Goal: Information Seeking & Learning: Learn about a topic

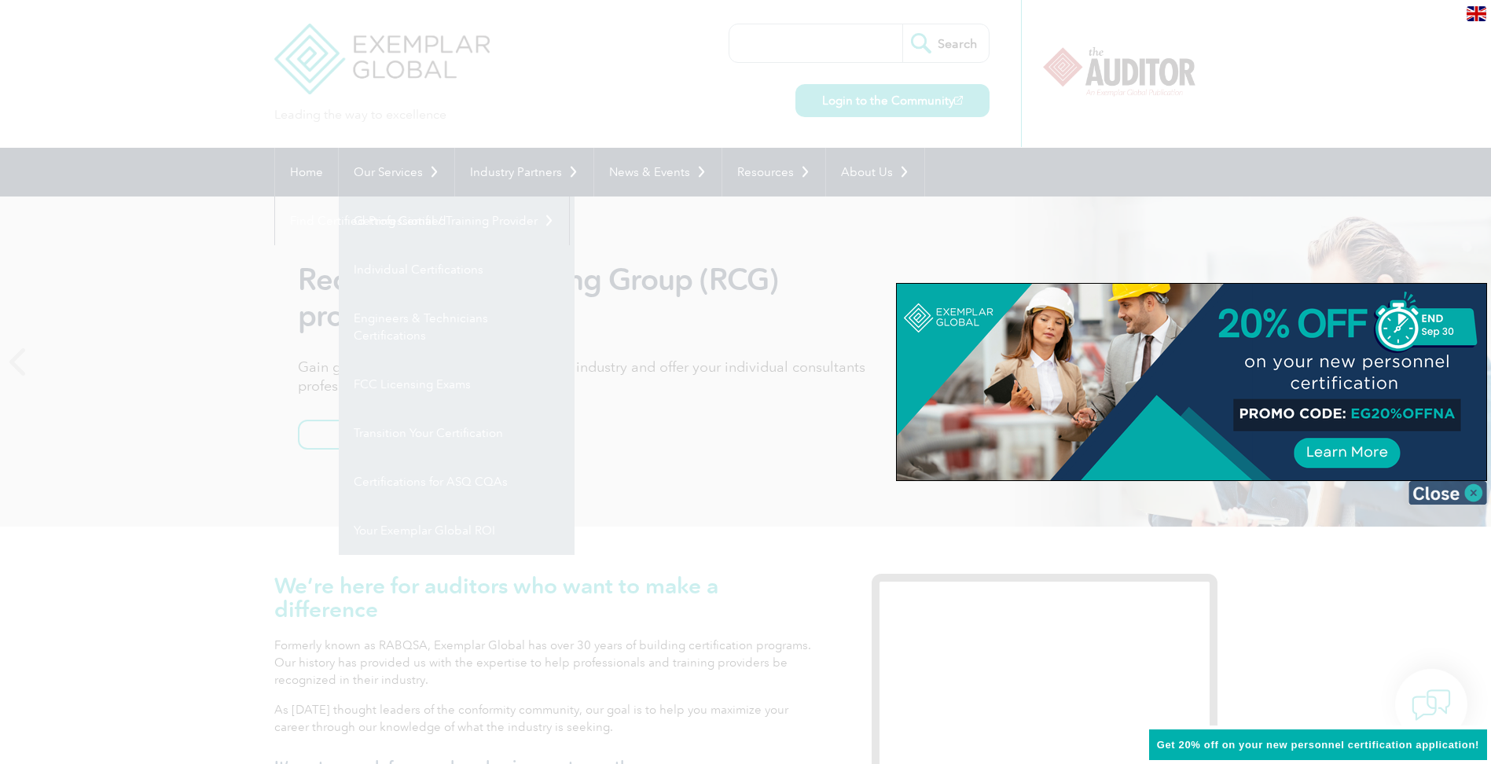
click at [1467, 493] on img at bounding box center [1447, 493] width 79 height 24
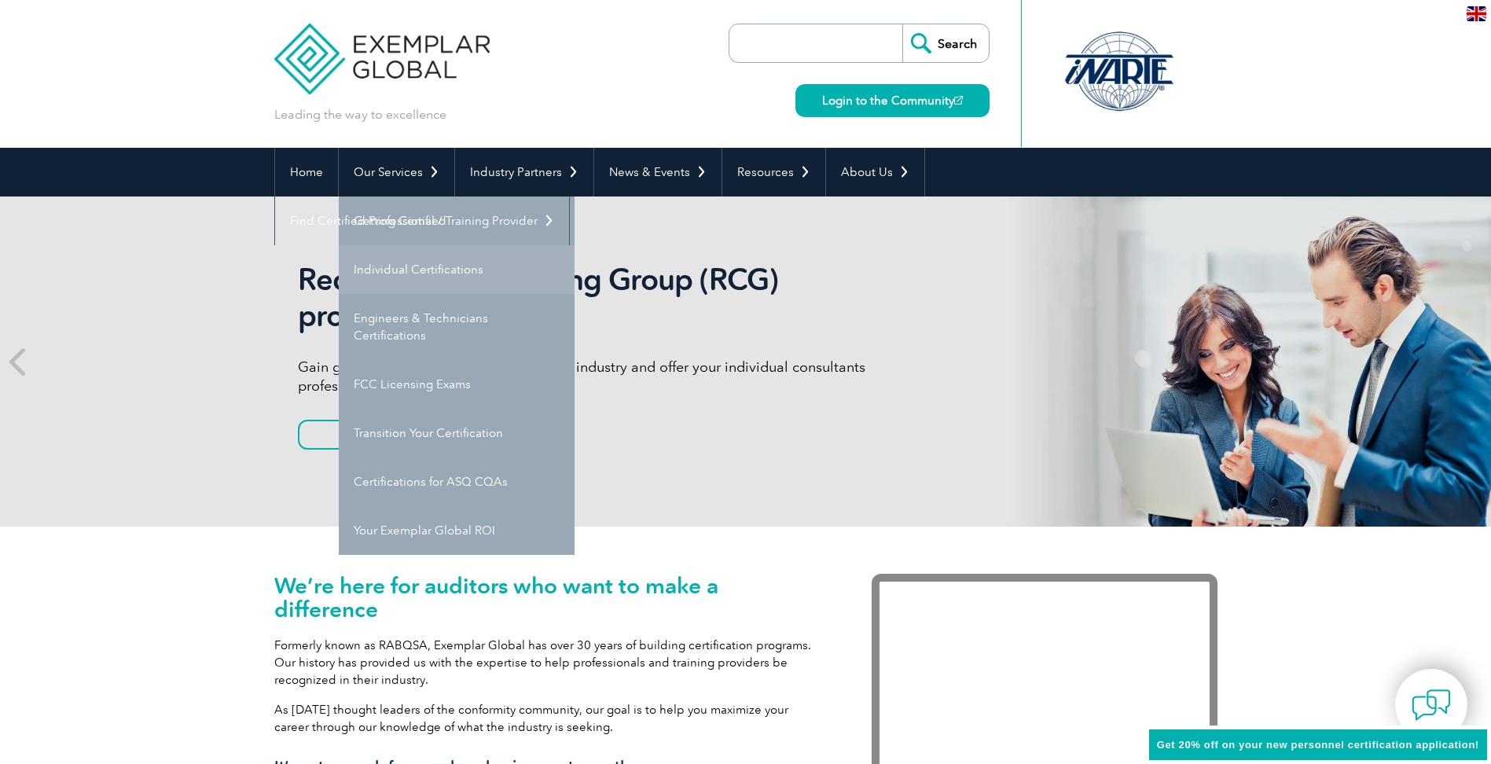
click at [374, 265] on link "Individual Certifications" at bounding box center [457, 269] width 236 height 49
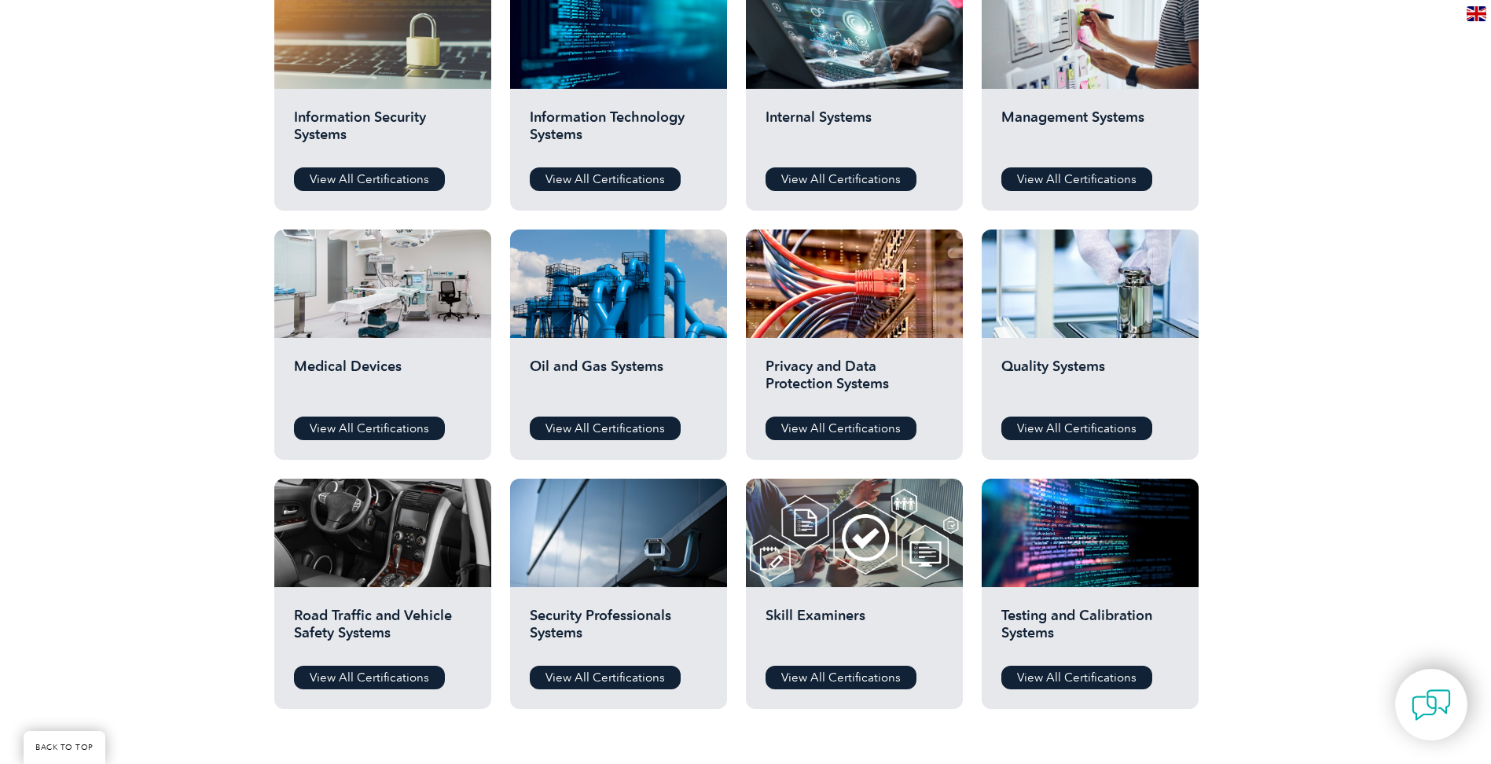
scroll to position [943, 0]
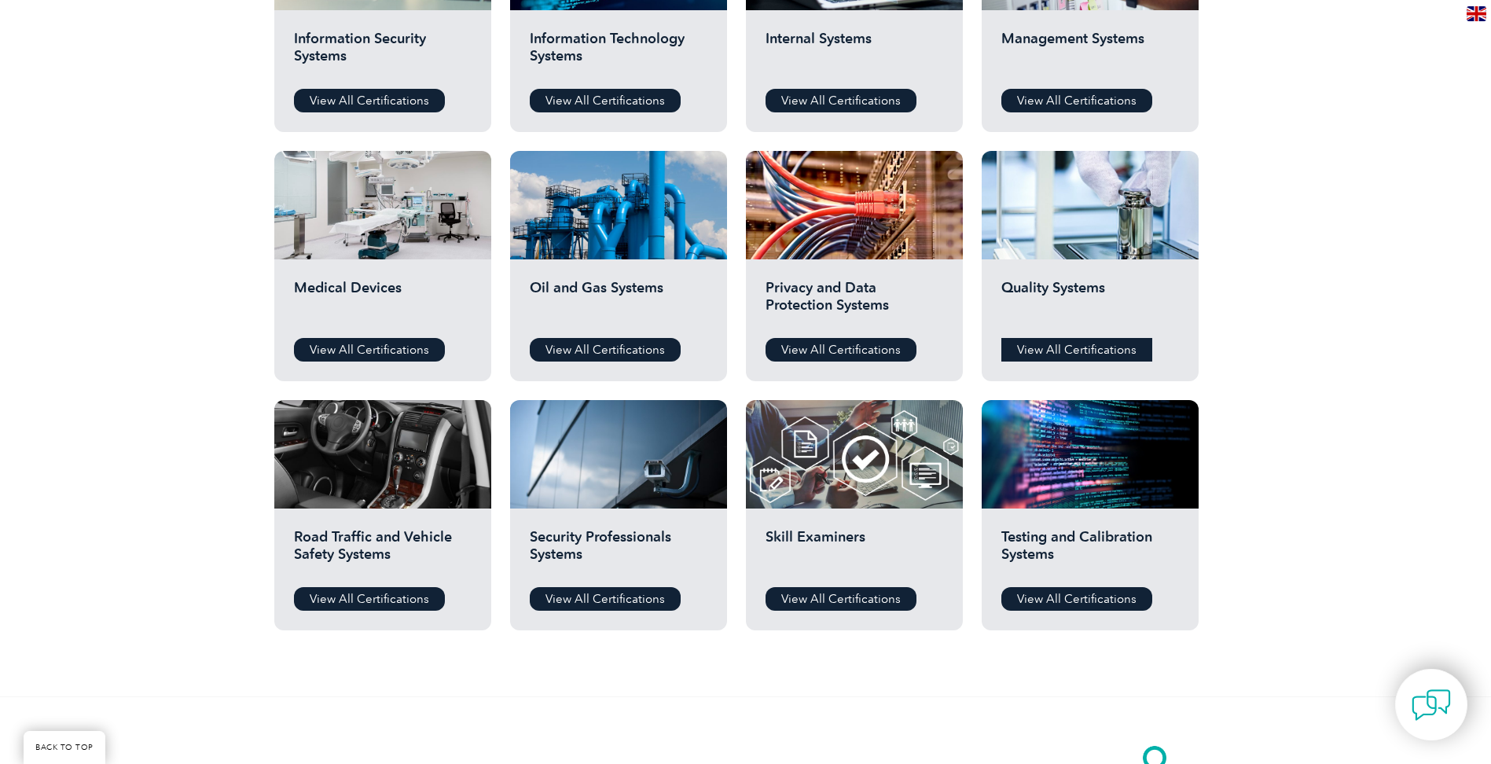
click at [1091, 347] on link "View All Certifications" at bounding box center [1076, 350] width 151 height 24
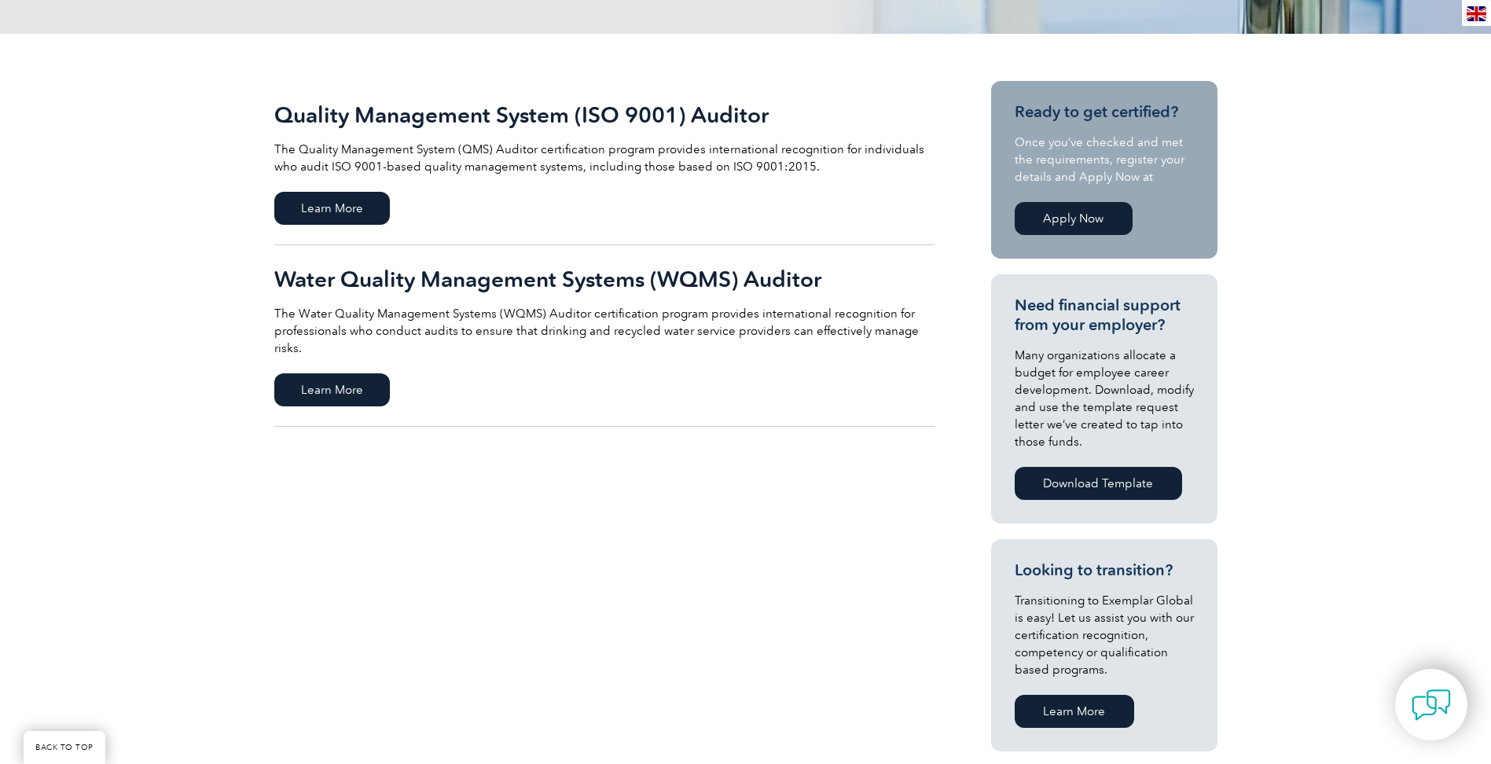
scroll to position [157, 0]
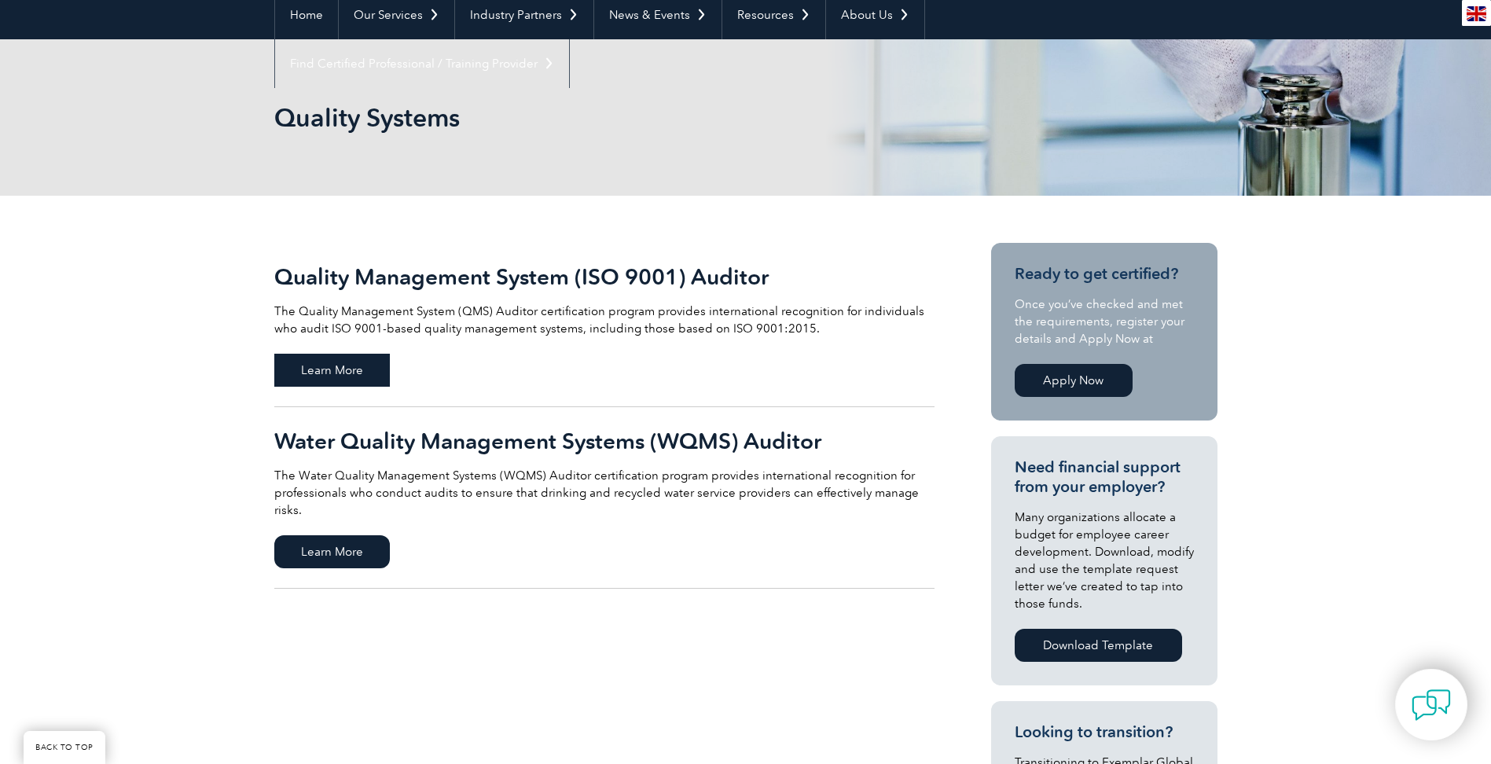
click at [336, 367] on span "Learn More" at bounding box center [332, 370] width 116 height 33
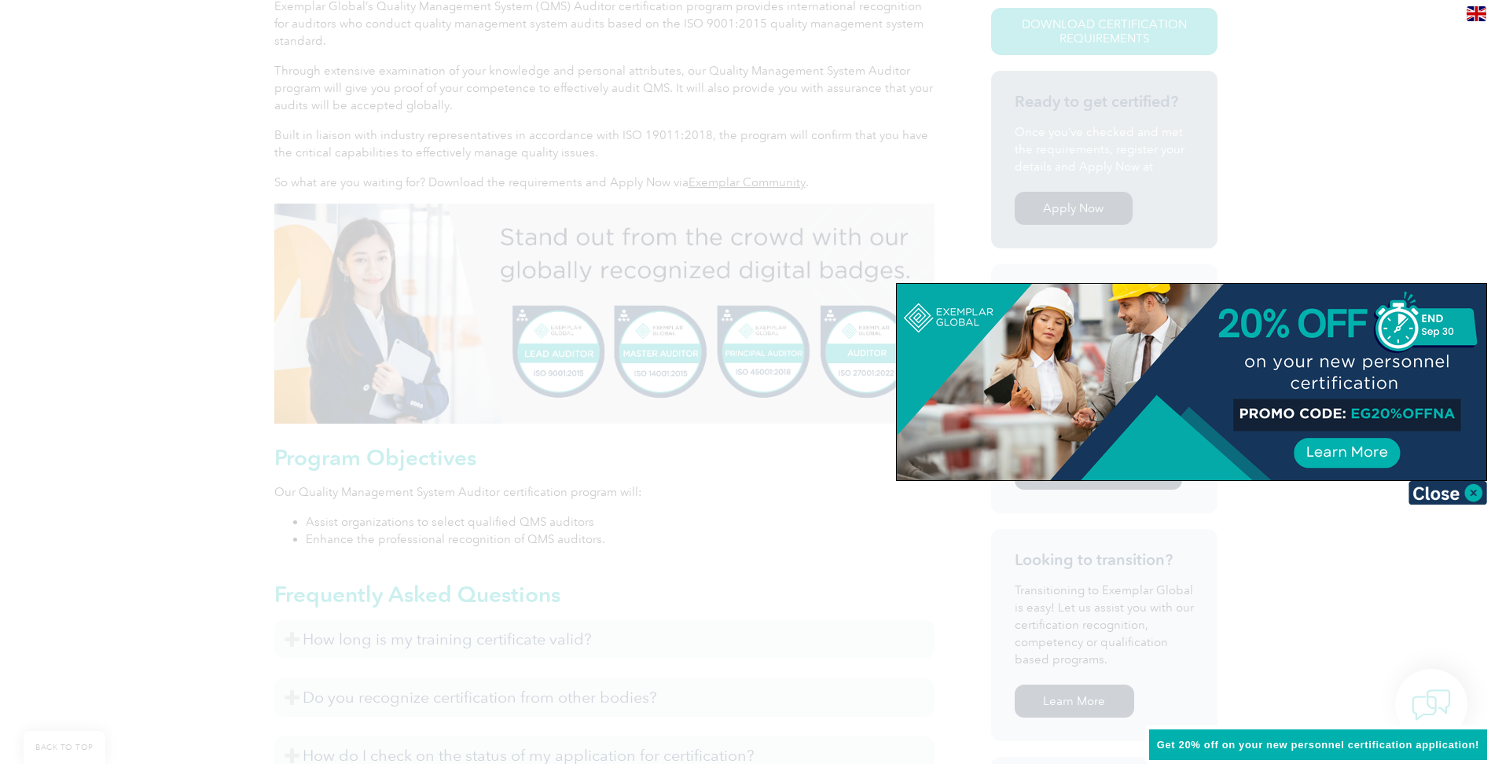
scroll to position [471, 0]
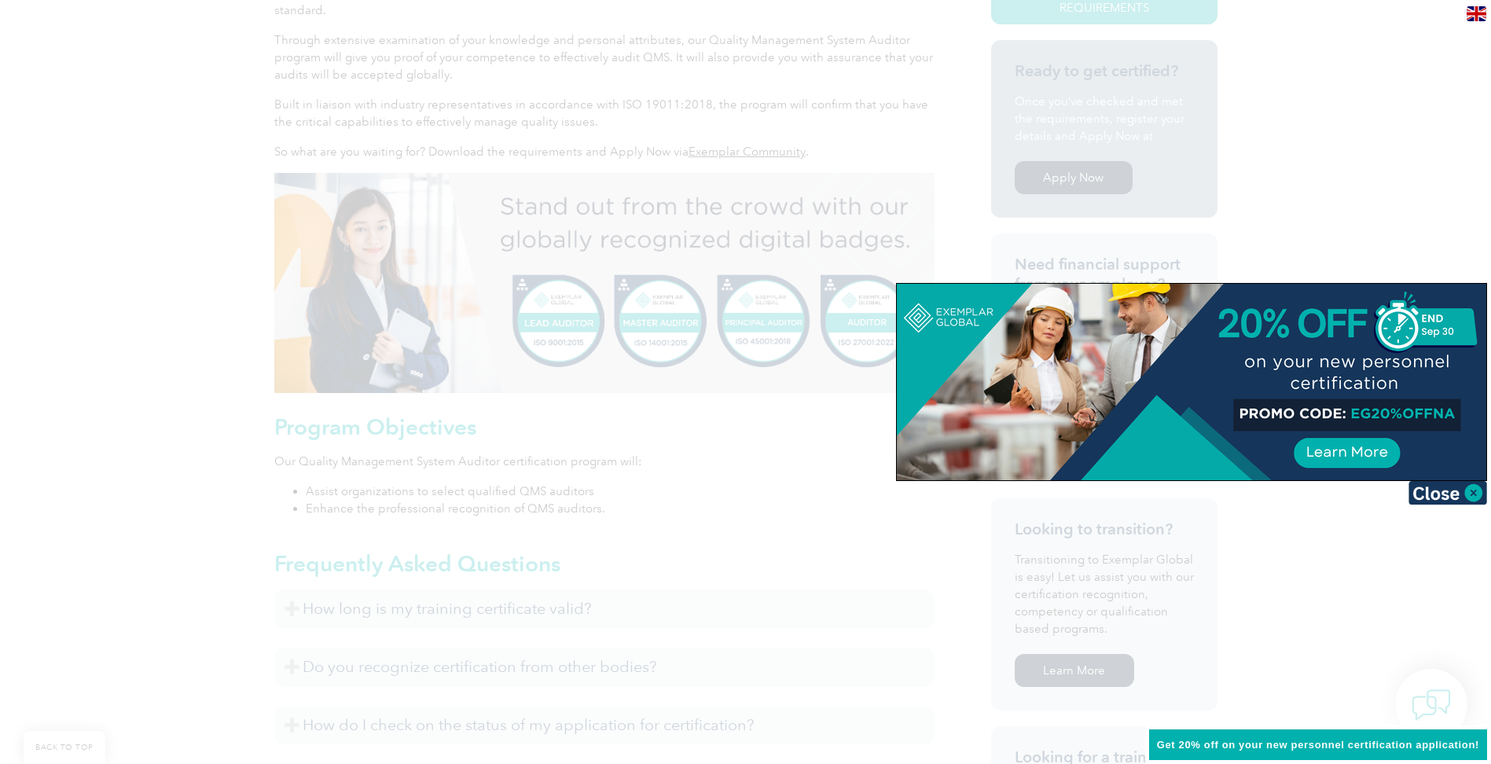
click at [1470, 495] on img at bounding box center [1447, 493] width 79 height 24
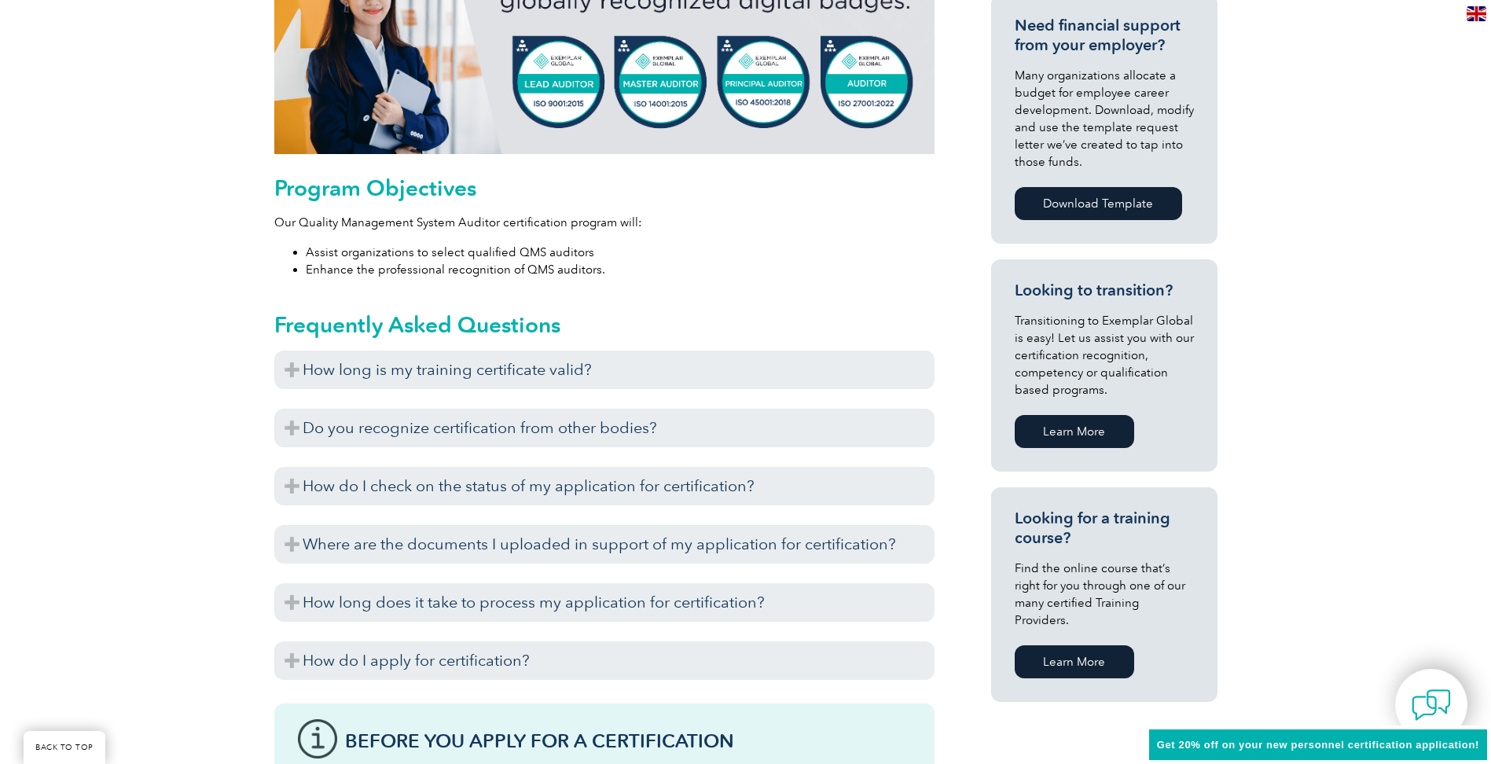
scroll to position [707, 0]
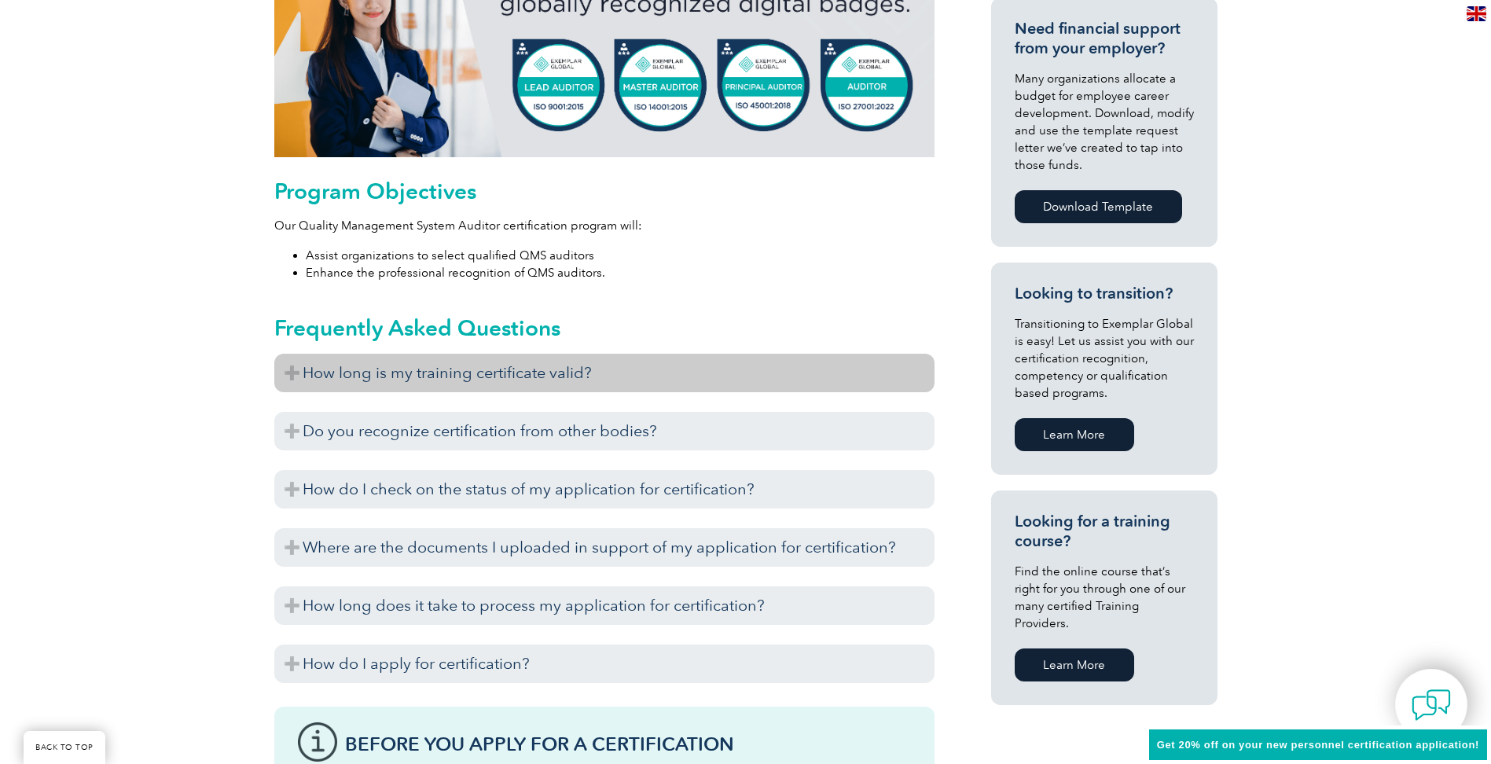
click at [294, 372] on h3 "How long is my training certificate valid?" at bounding box center [604, 373] width 660 height 39
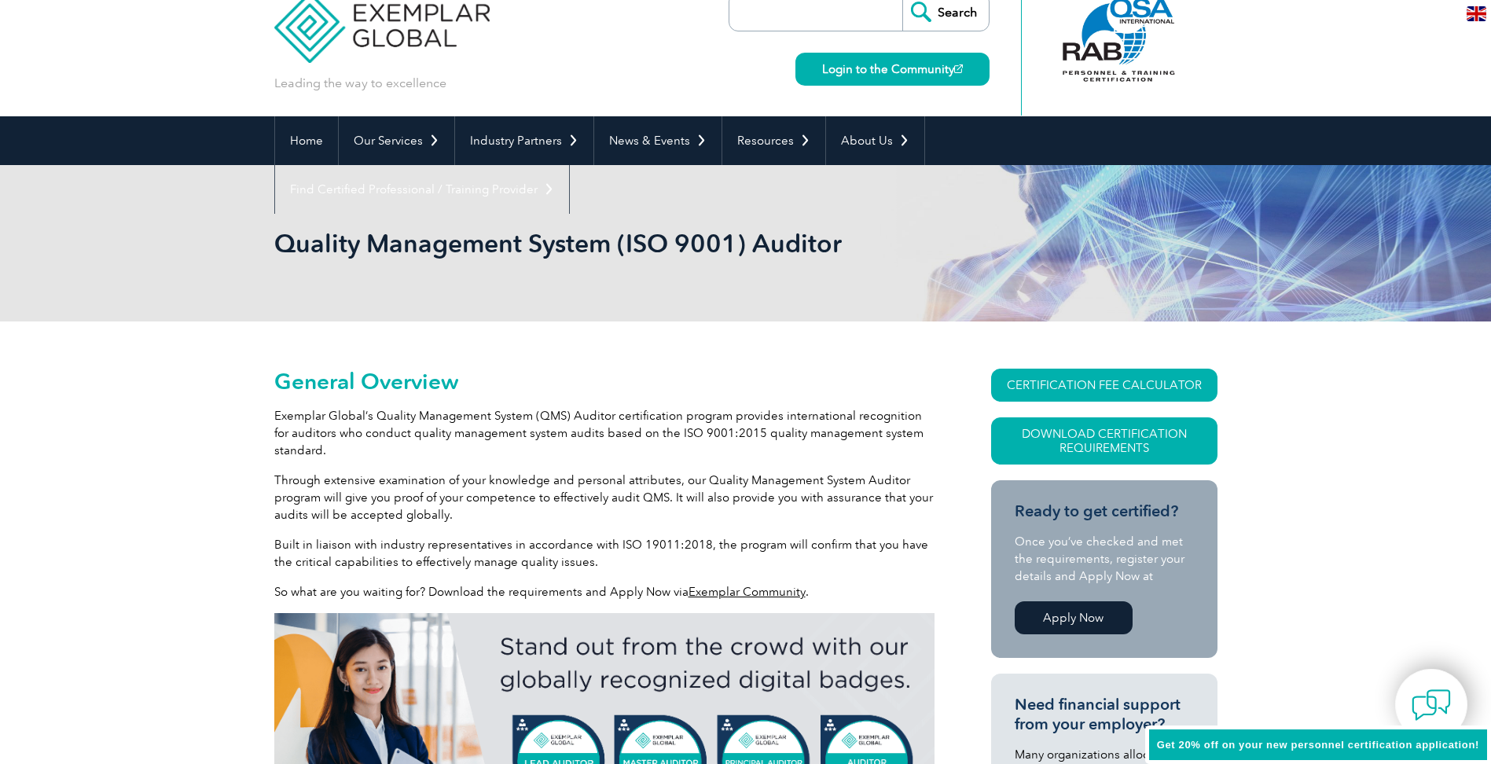
scroll to position [0, 0]
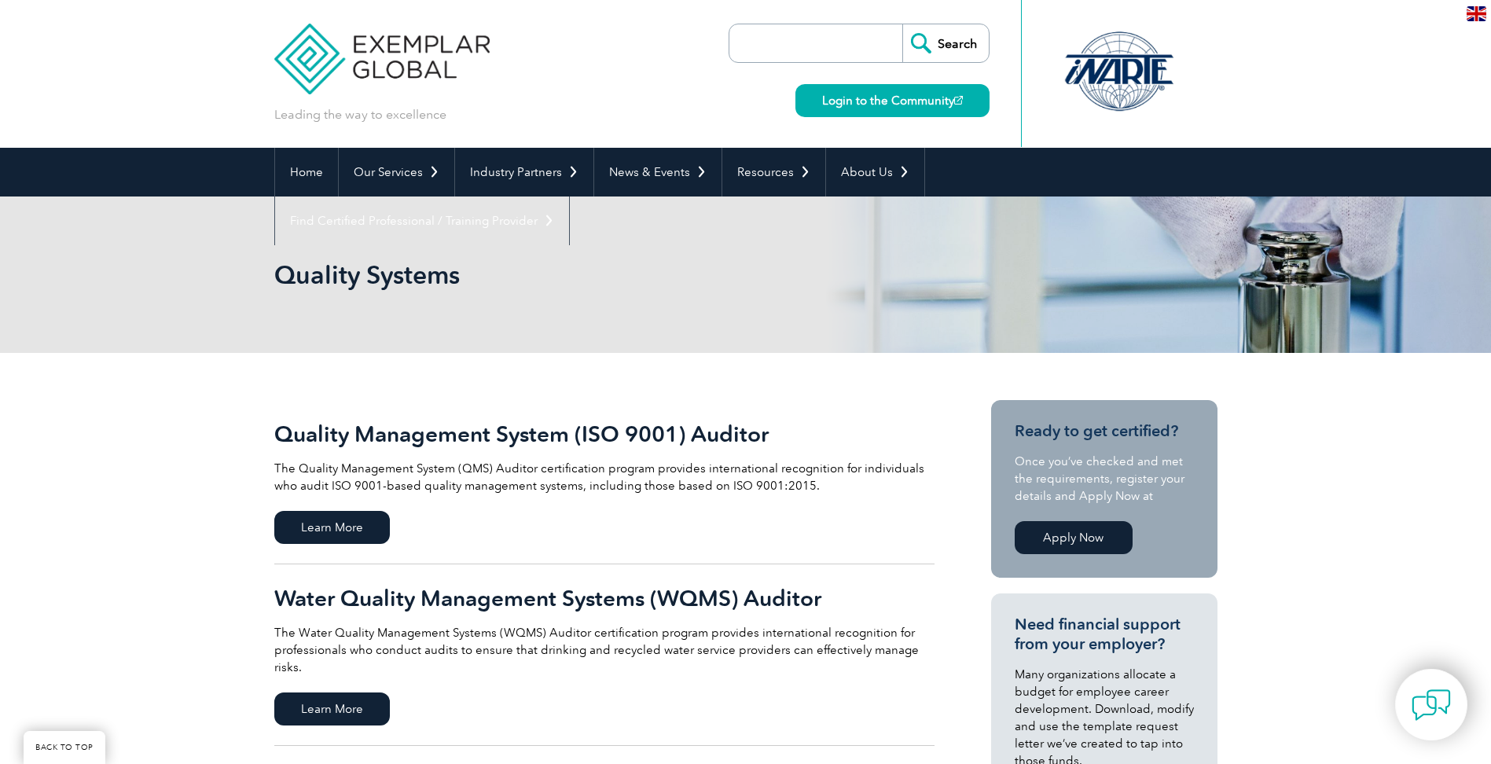
scroll to position [157, 0]
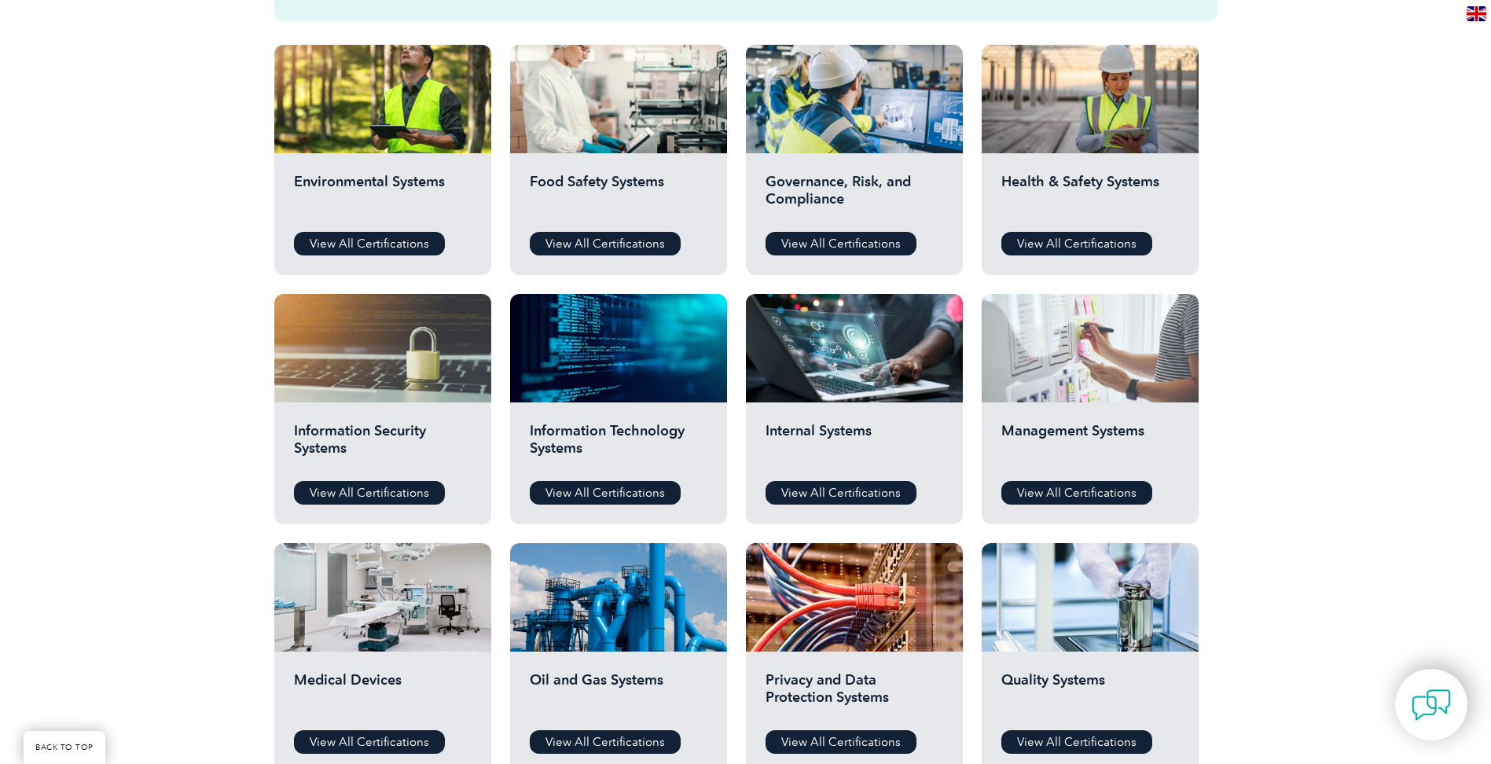
scroll to position [550, 0]
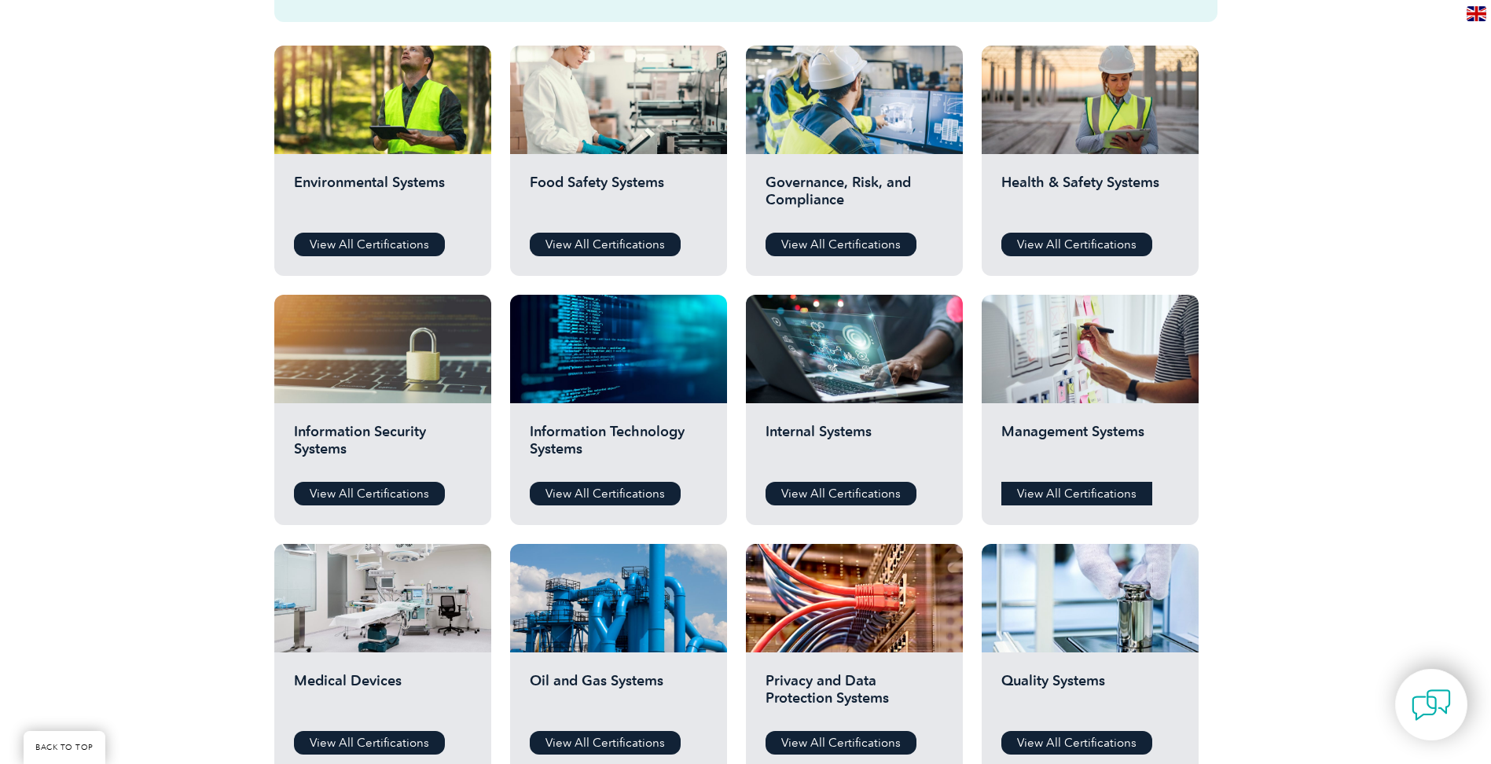
click at [1086, 491] on link "View All Certifications" at bounding box center [1076, 494] width 151 height 24
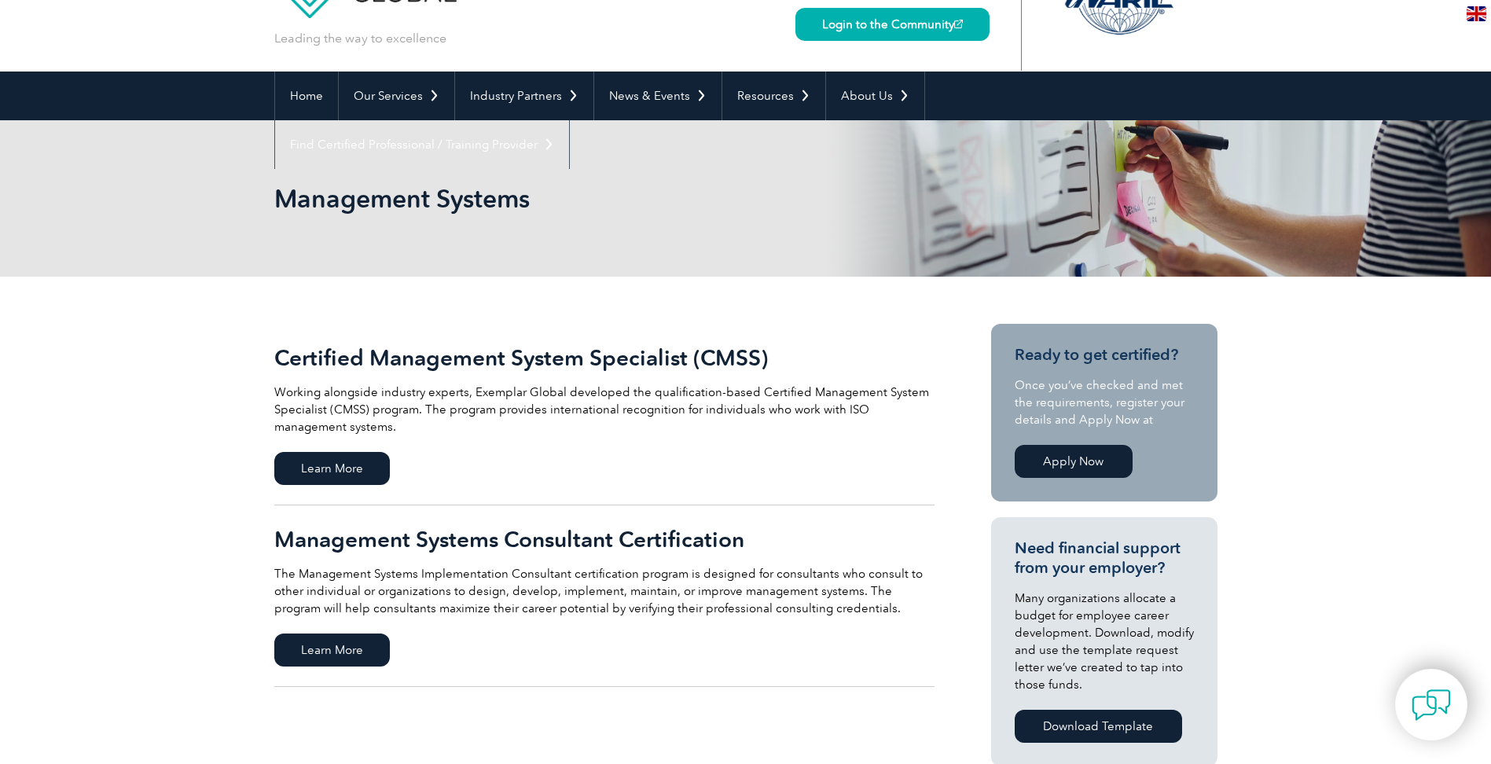
scroll to position [79, 0]
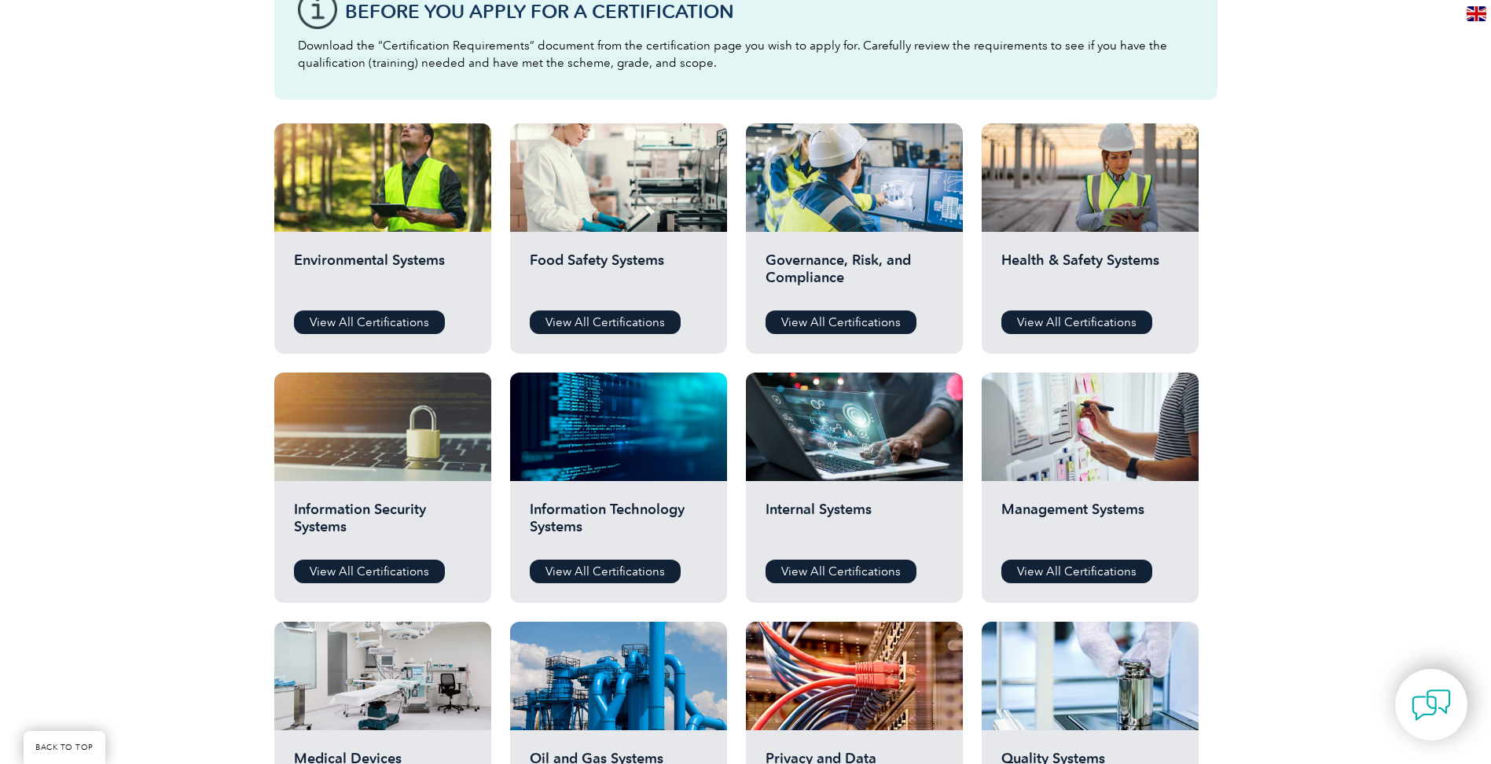
scroll to position [471, 0]
click at [347, 317] on link "View All Certifications" at bounding box center [369, 323] width 151 height 24
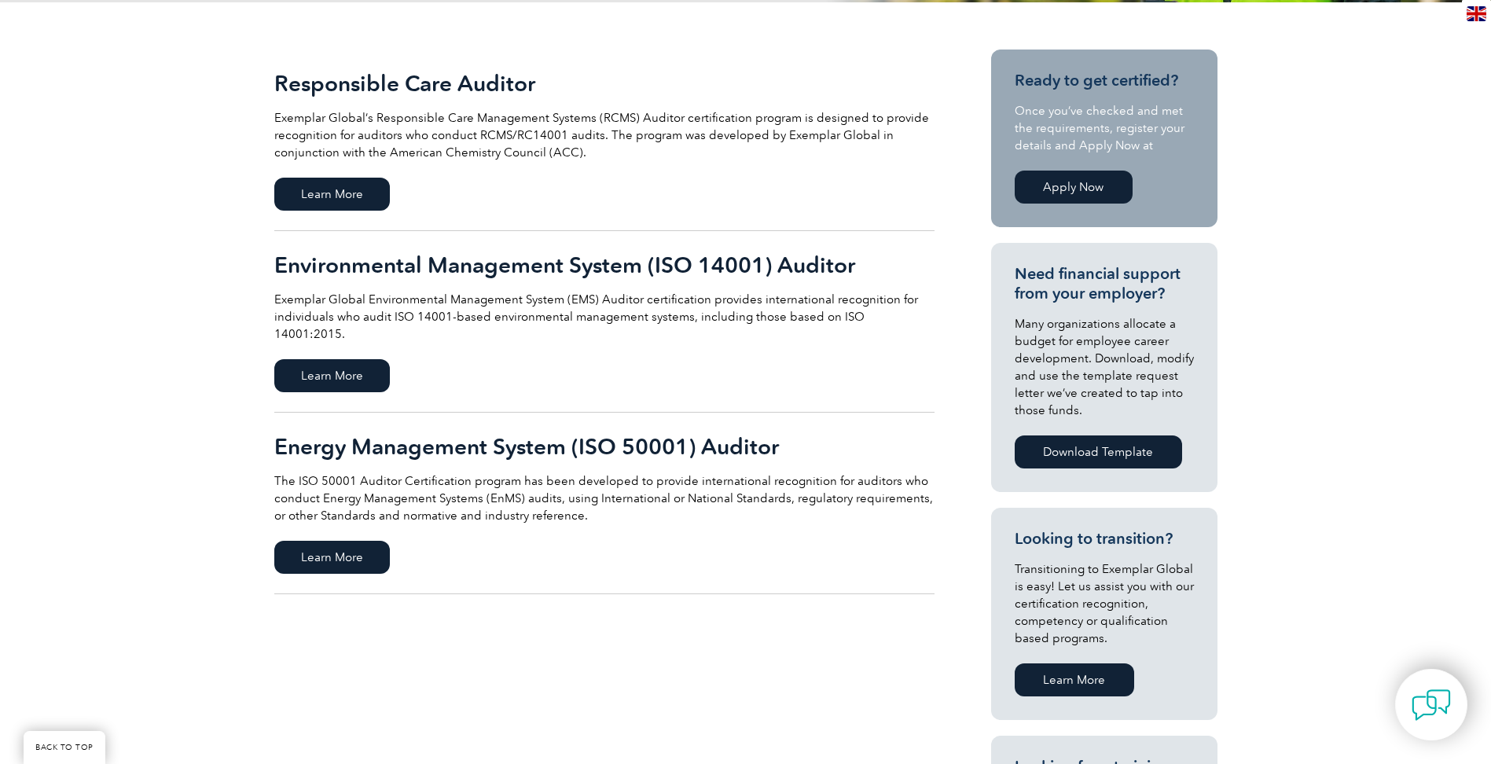
scroll to position [393, 0]
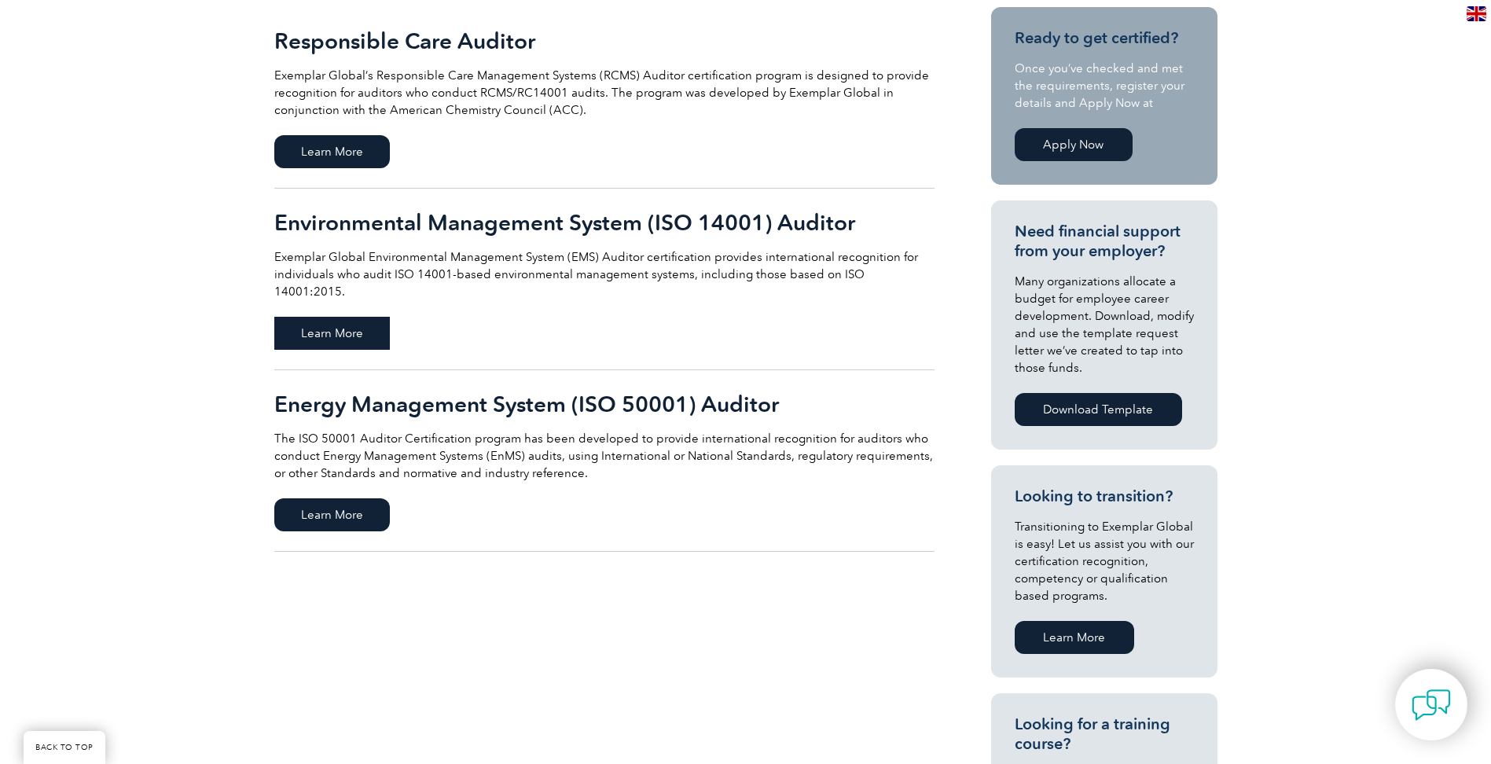
click at [324, 317] on span "Learn More" at bounding box center [332, 333] width 116 height 33
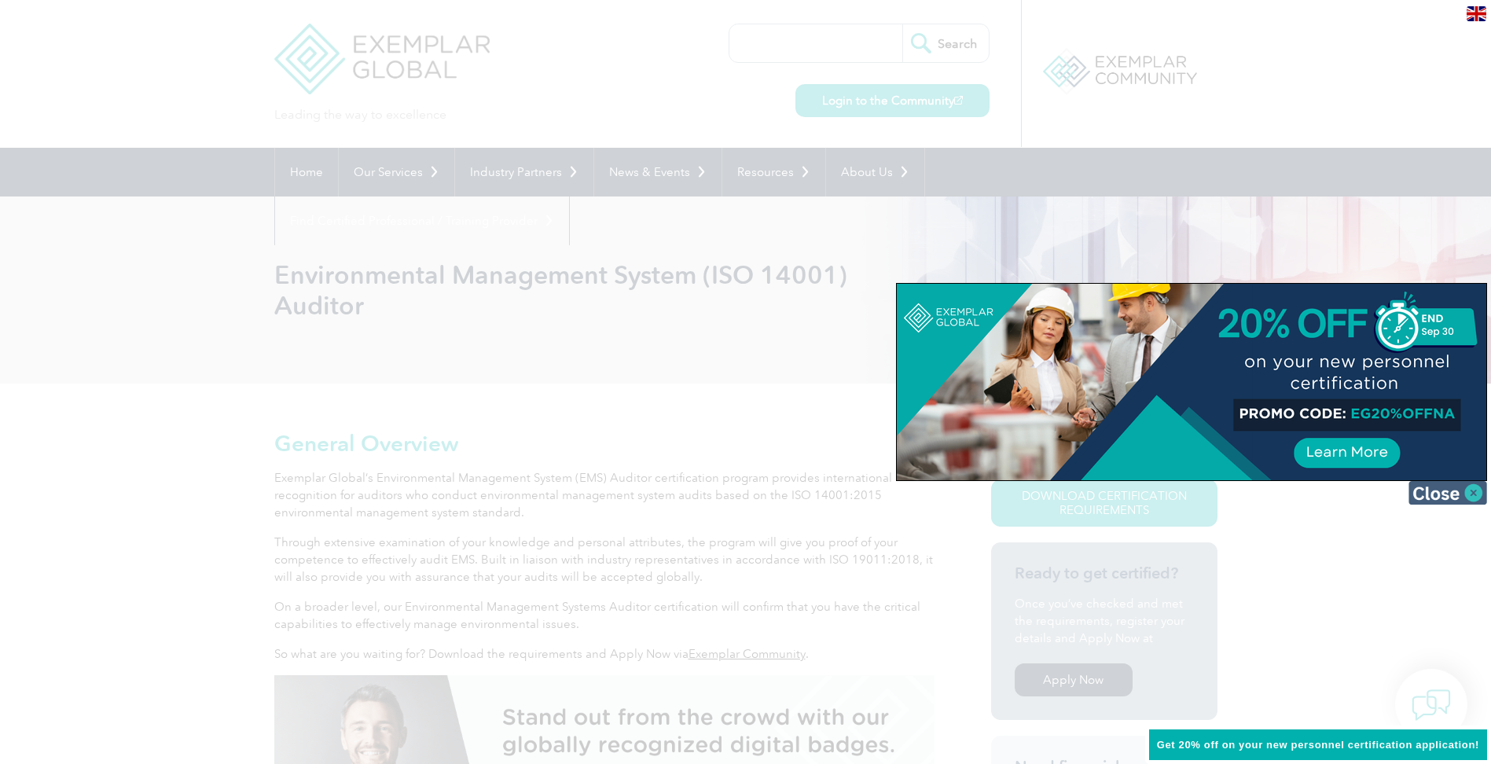
click at [1439, 499] on img at bounding box center [1447, 493] width 79 height 24
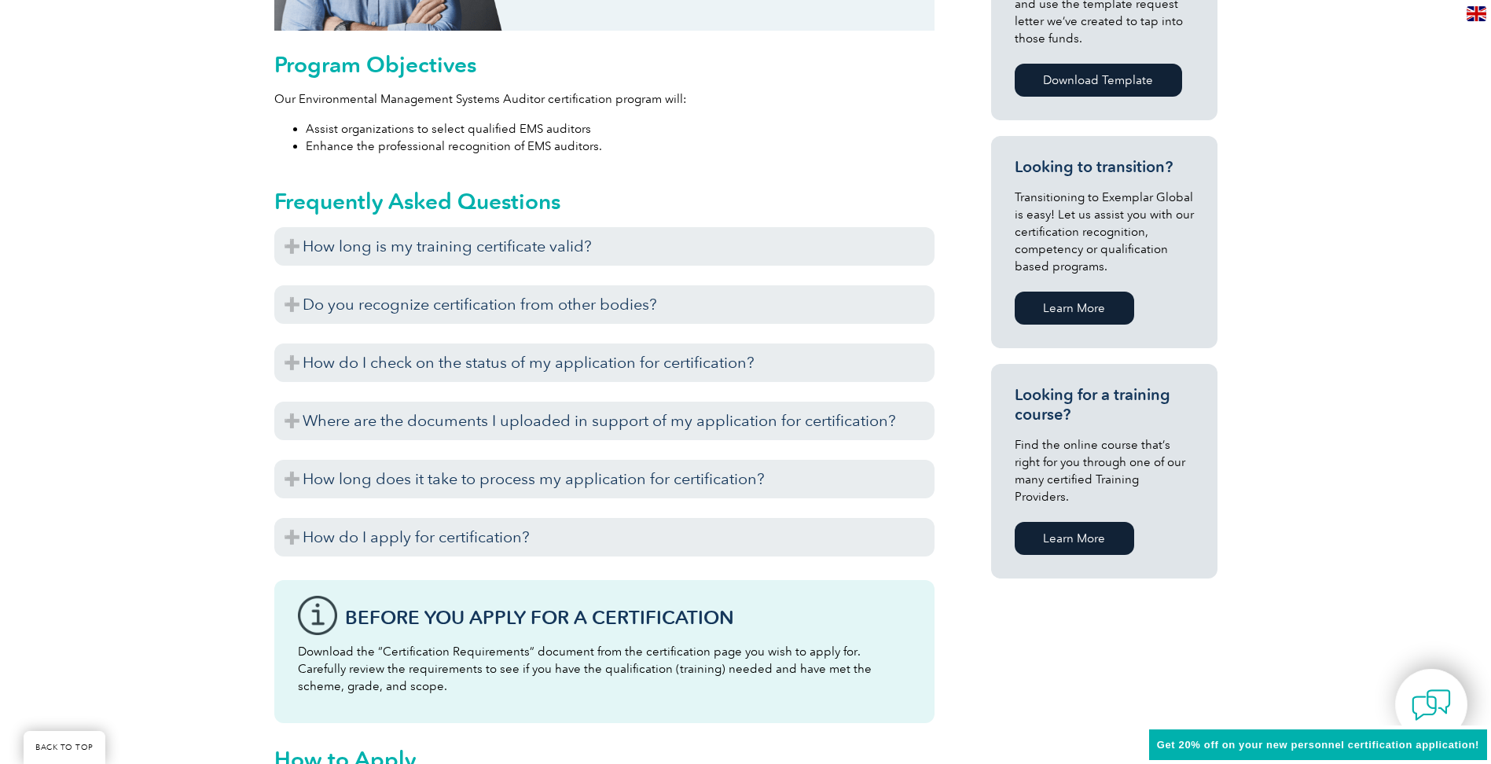
scroll to position [943, 0]
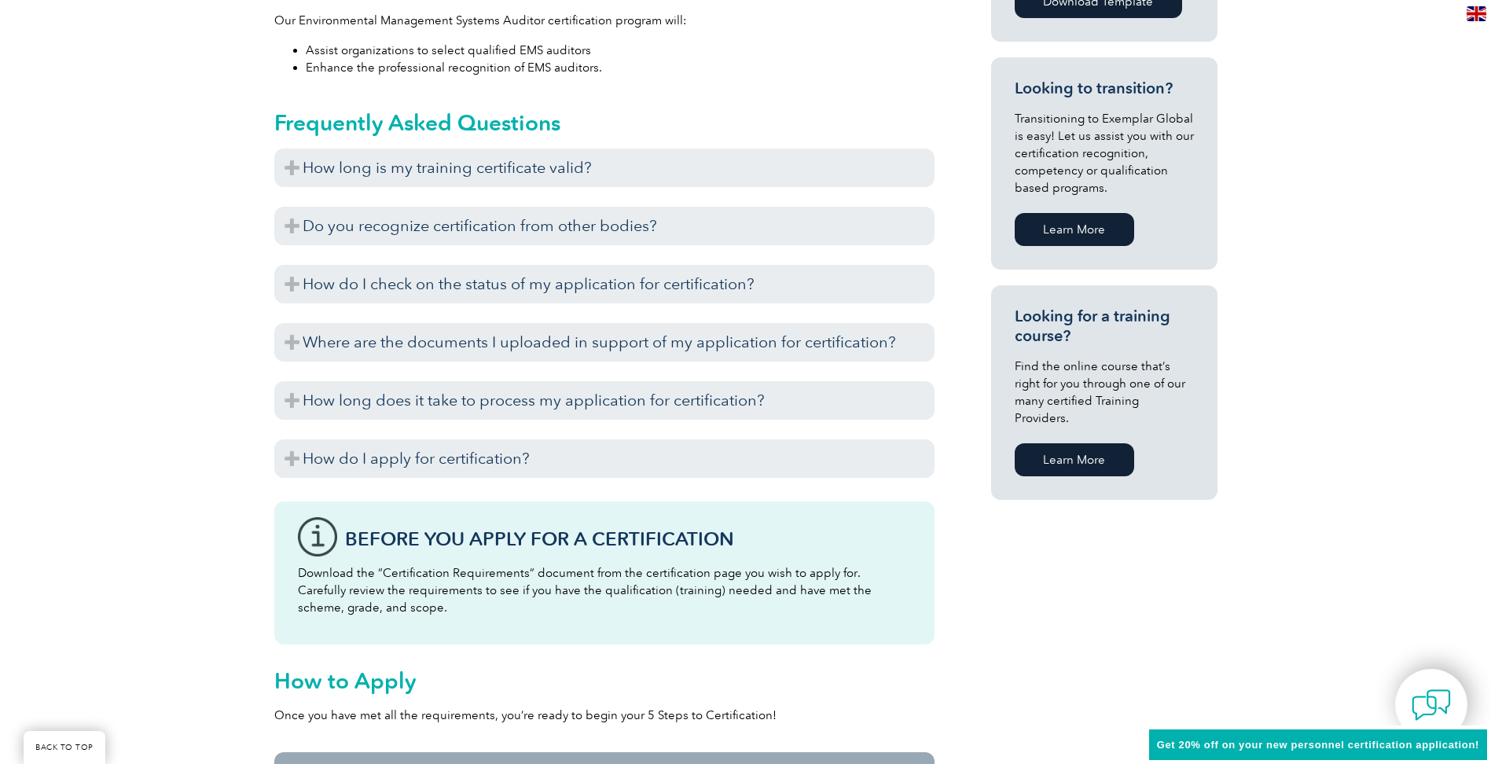
click at [1069, 443] on link "Learn More" at bounding box center [1073, 459] width 119 height 33
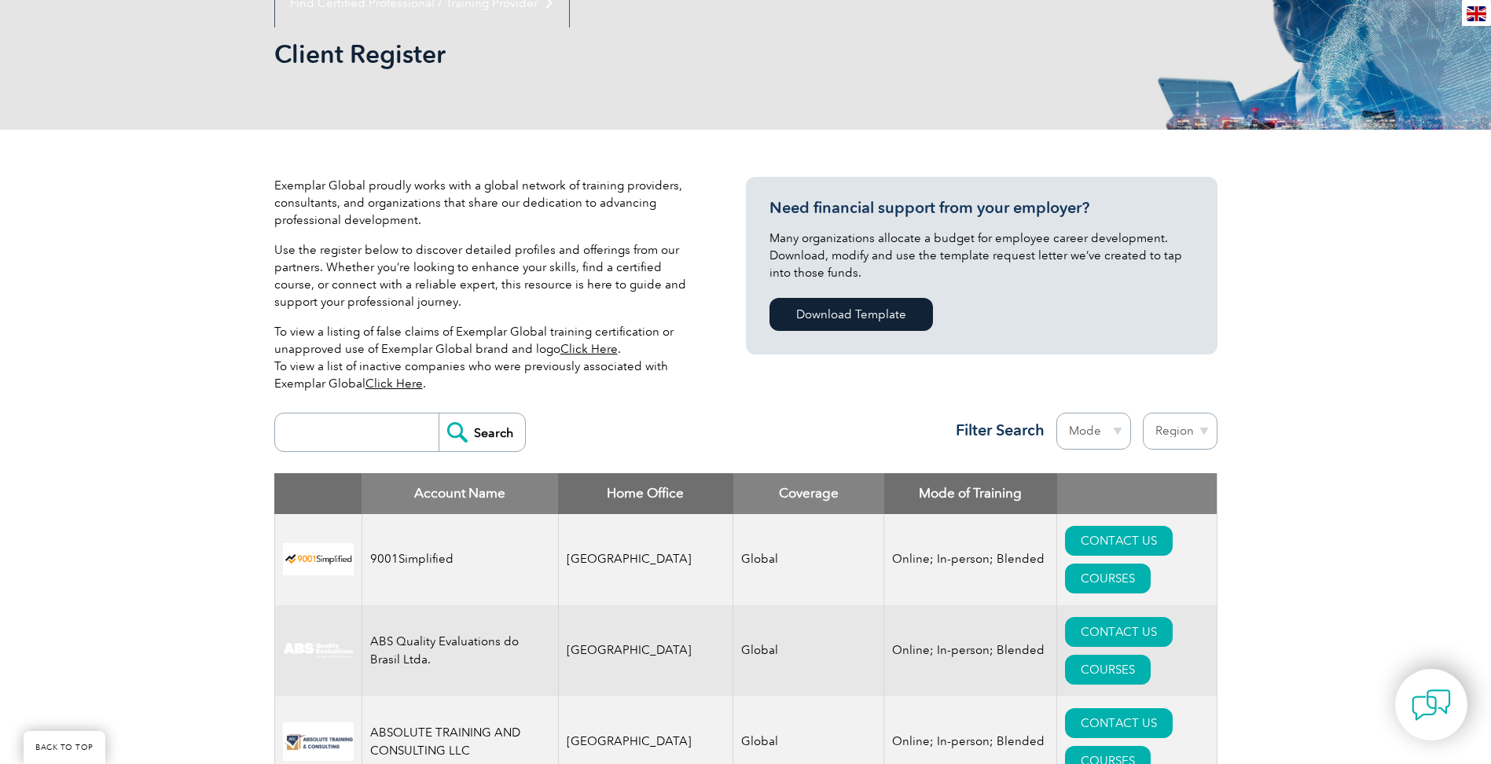
scroll to position [236, 0]
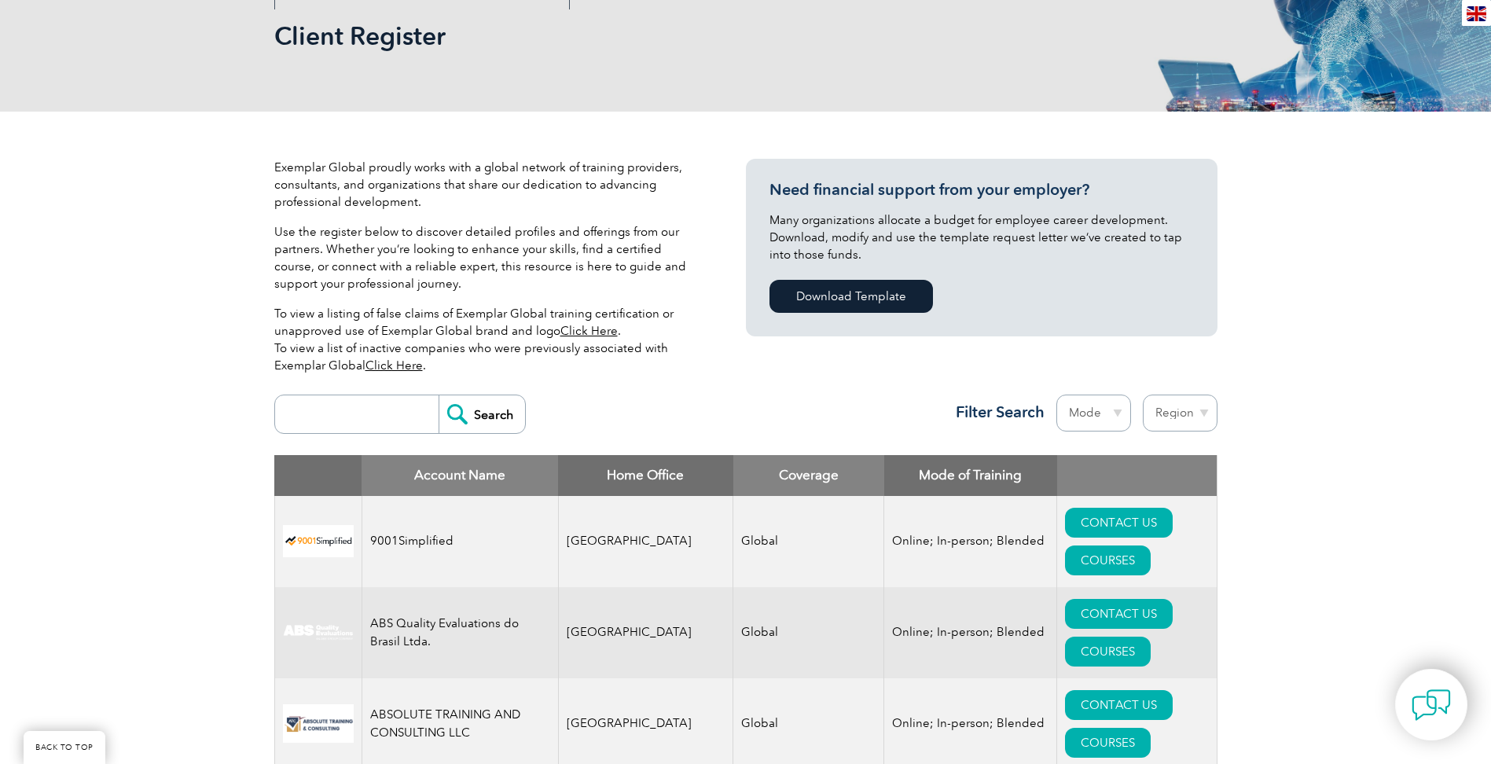
click at [1120, 413] on select "Mode Online In-person Blended" at bounding box center [1093, 412] width 75 height 37
click at [1204, 415] on select "Region Australia Bahrain Bangladesh Brazil Canada Colombia Dominican Republic E…" at bounding box center [1179, 412] width 75 height 37
select select "United States"
click at [1142, 394] on select "Region Australia Bahrain Bangladesh Brazil Canada Colombia Dominican Republic E…" at bounding box center [1179, 412] width 75 height 37
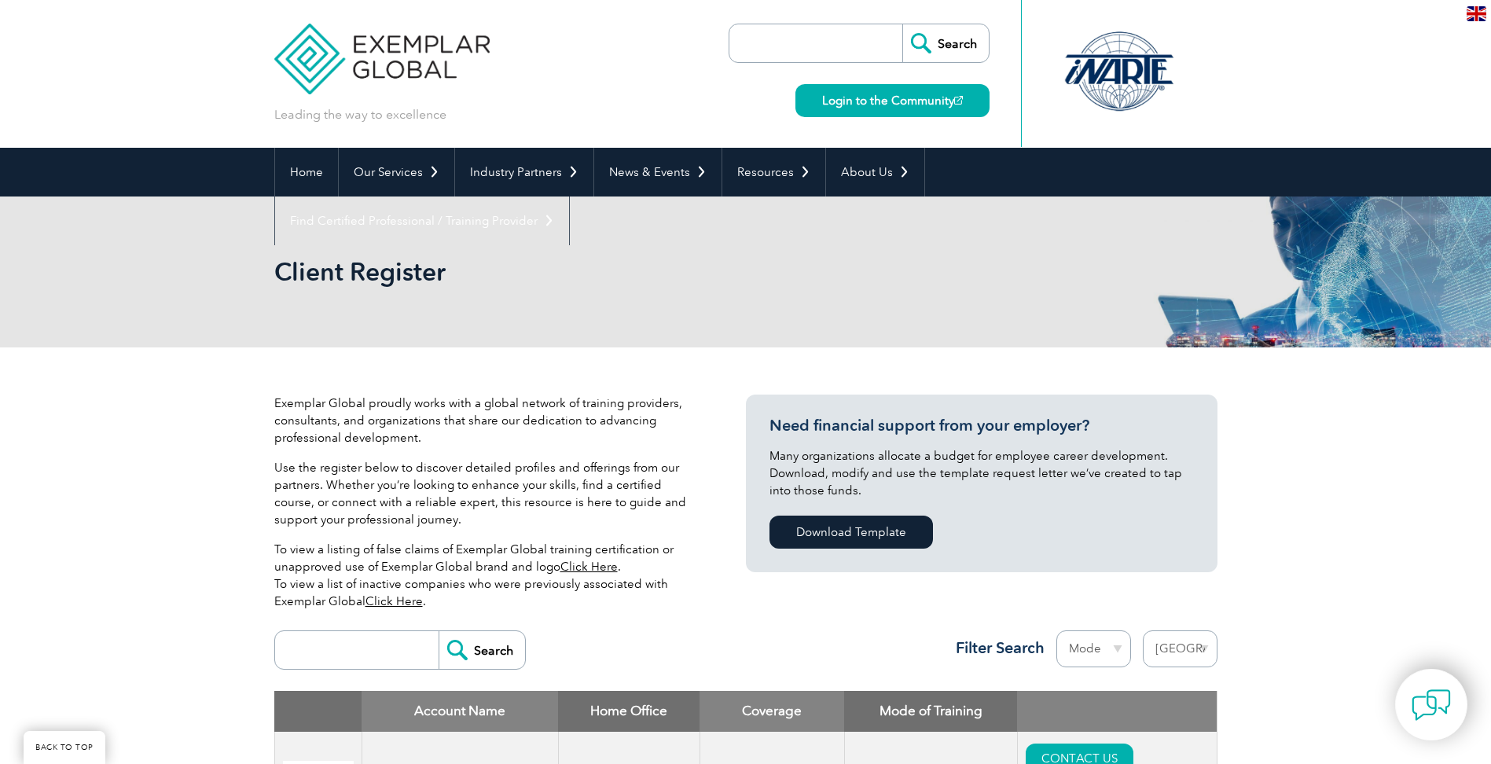
select select "[GEOGRAPHIC_DATA]"
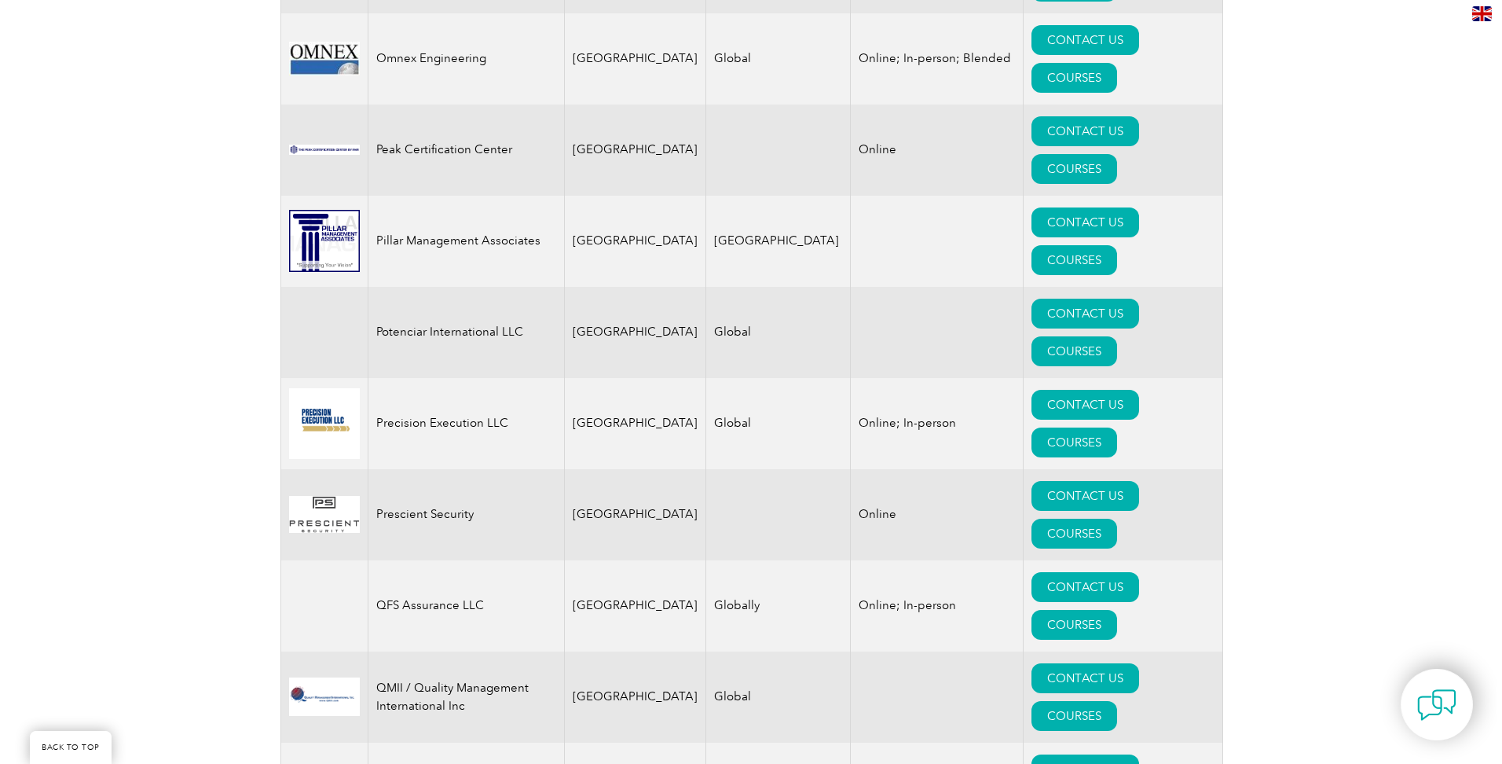
scroll to position [3457, 0]
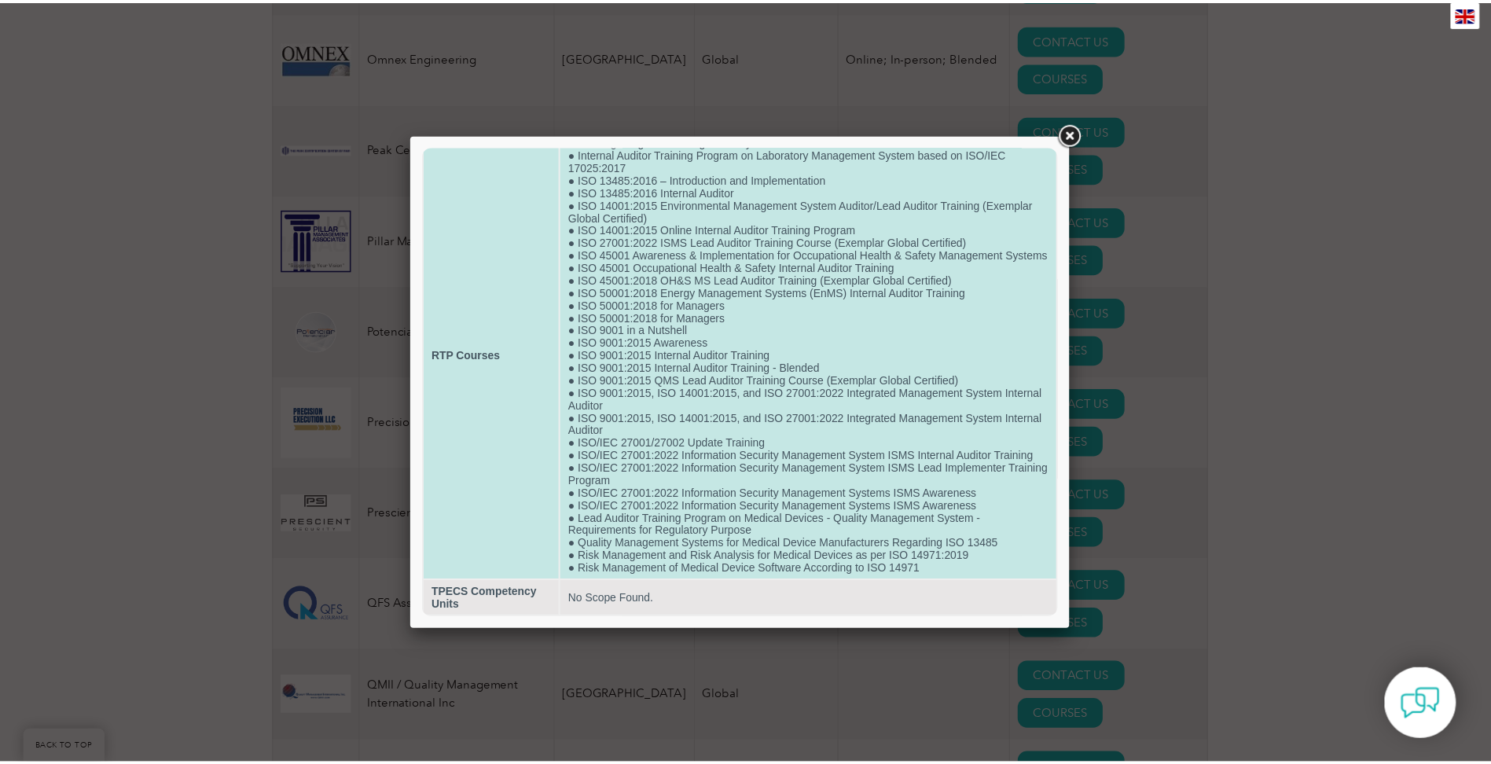
scroll to position [83, 0]
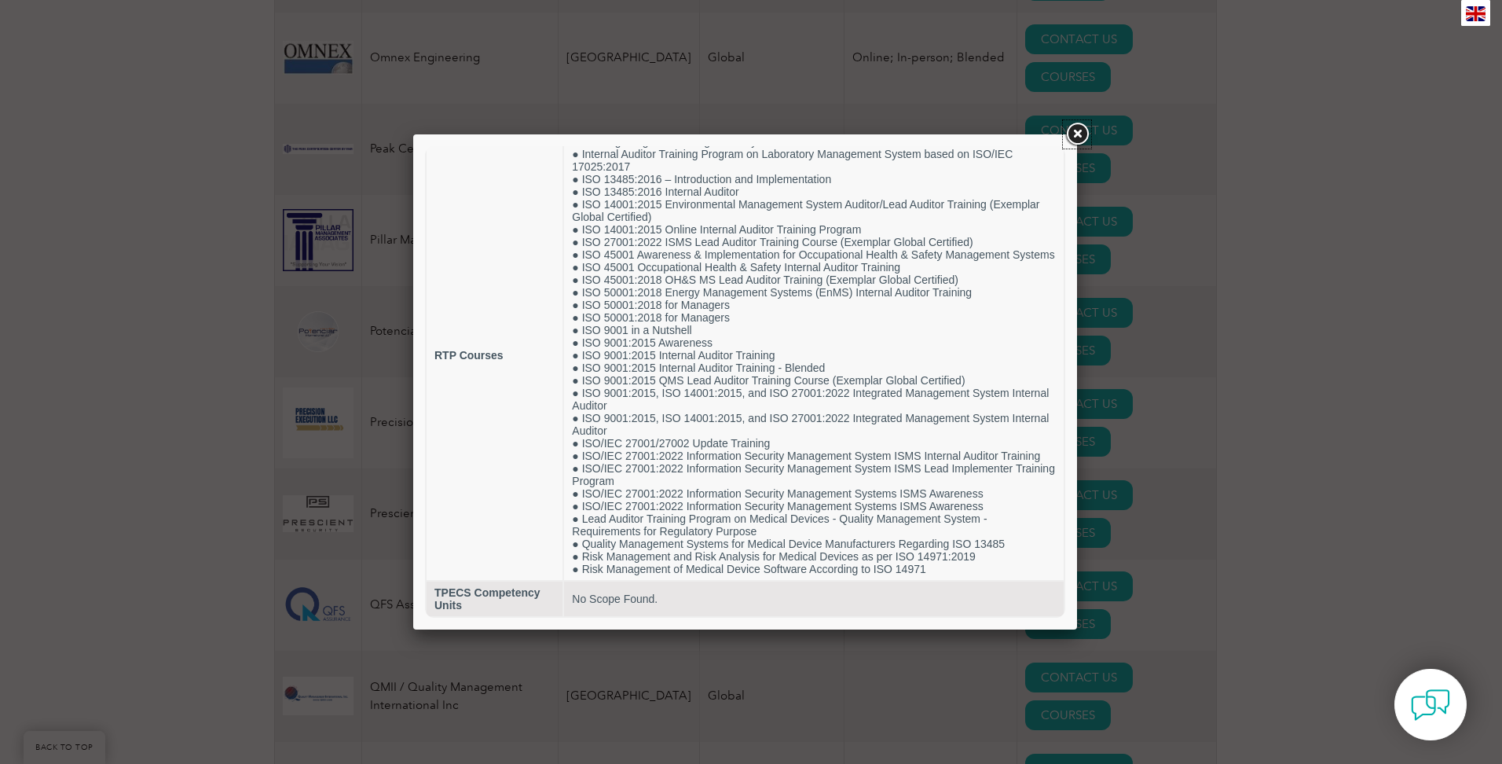
click at [1080, 140] on link at bounding box center [1077, 134] width 28 height 28
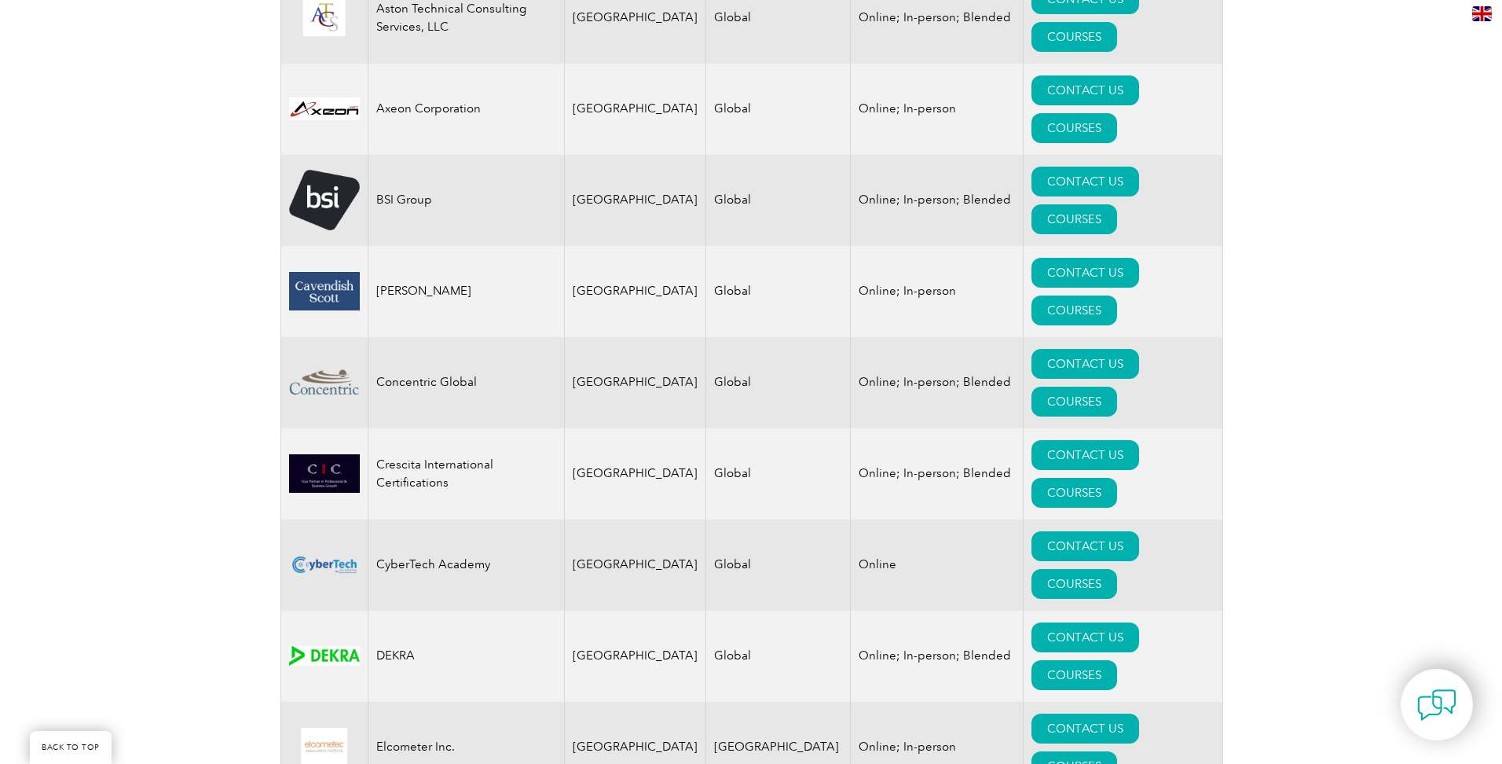
scroll to position [1021, 0]
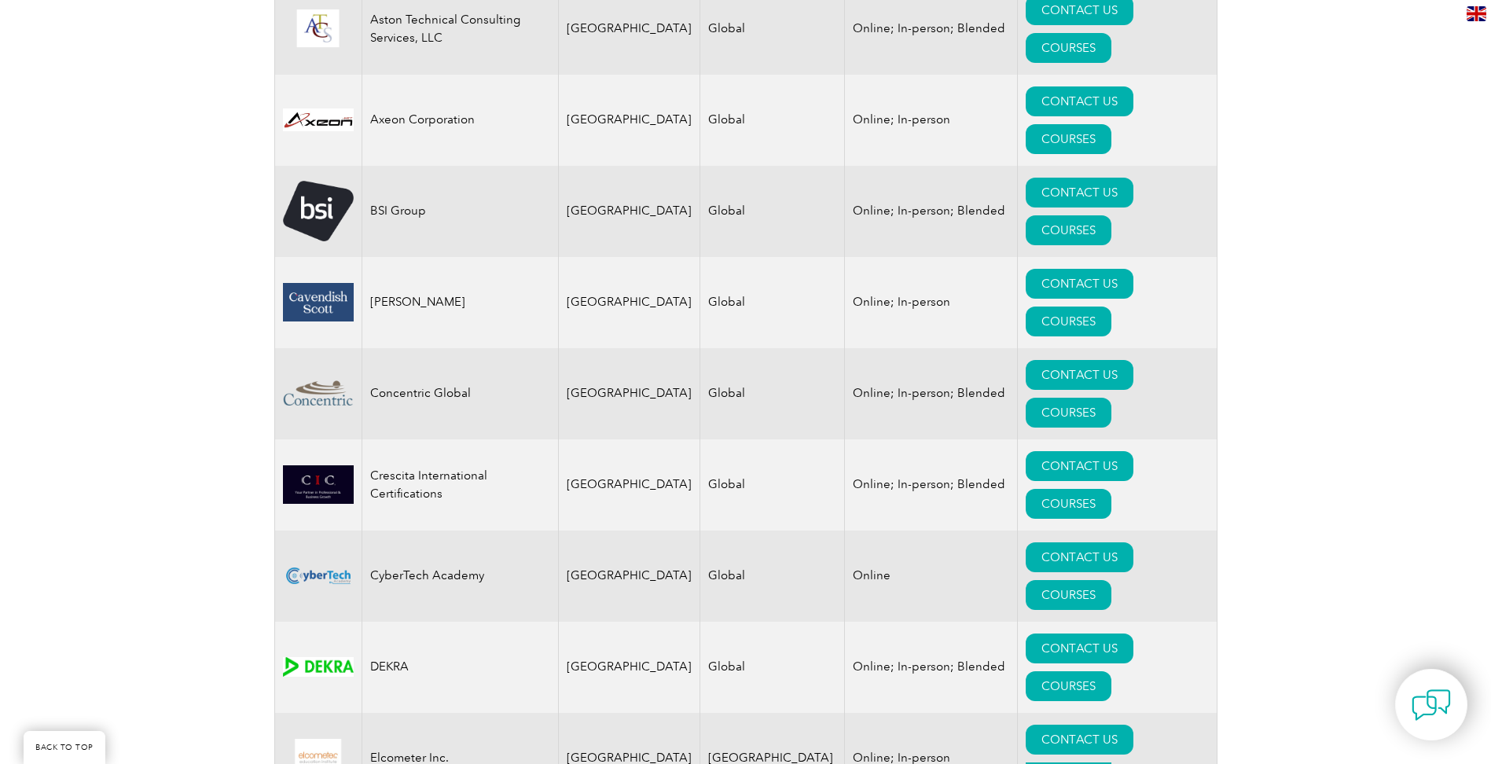
click at [1111, 762] on link "COURSES" at bounding box center [1068, 777] width 86 height 30
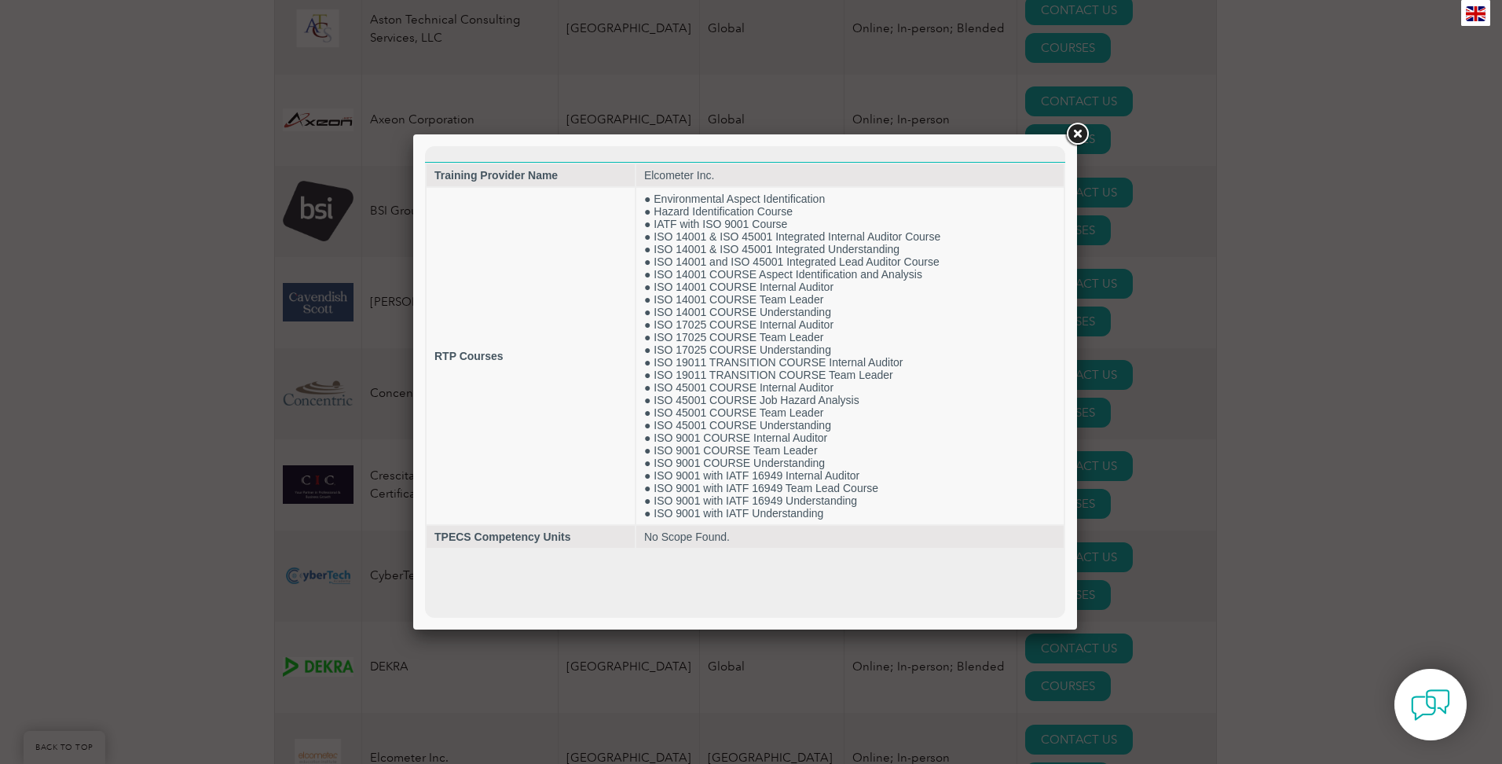
scroll to position [0, 0]
